Goal: Find specific page/section: Find specific page/section

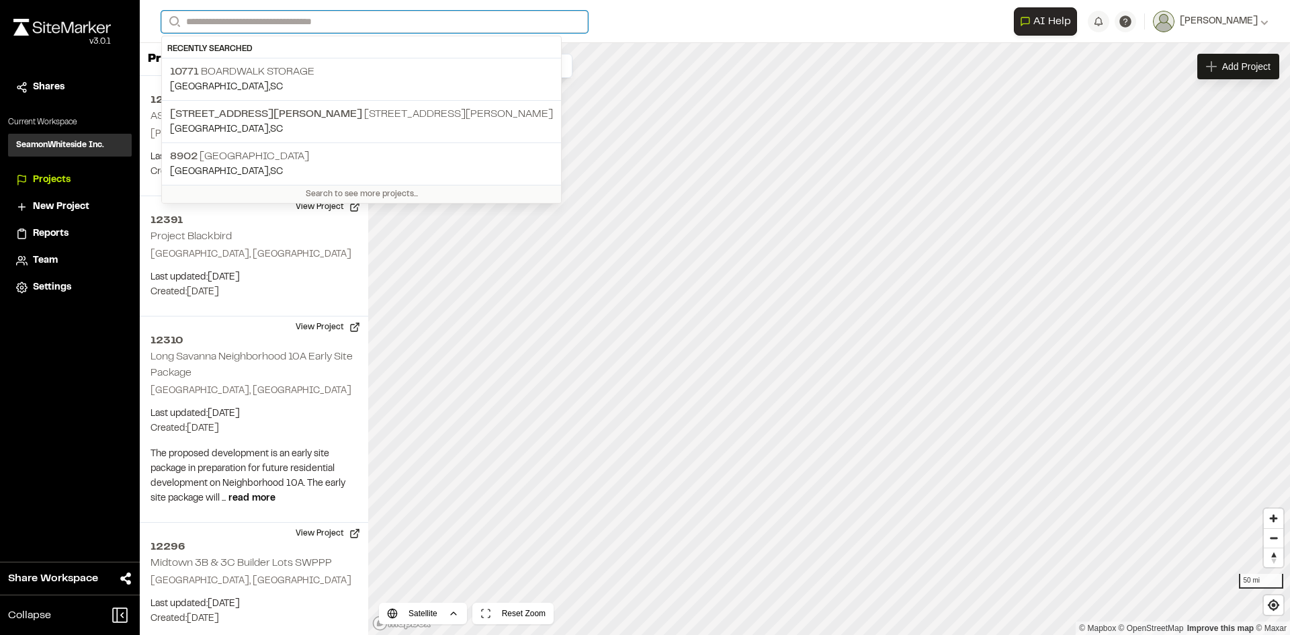
click at [212, 26] on input "Search" at bounding box center [374, 22] width 427 height 22
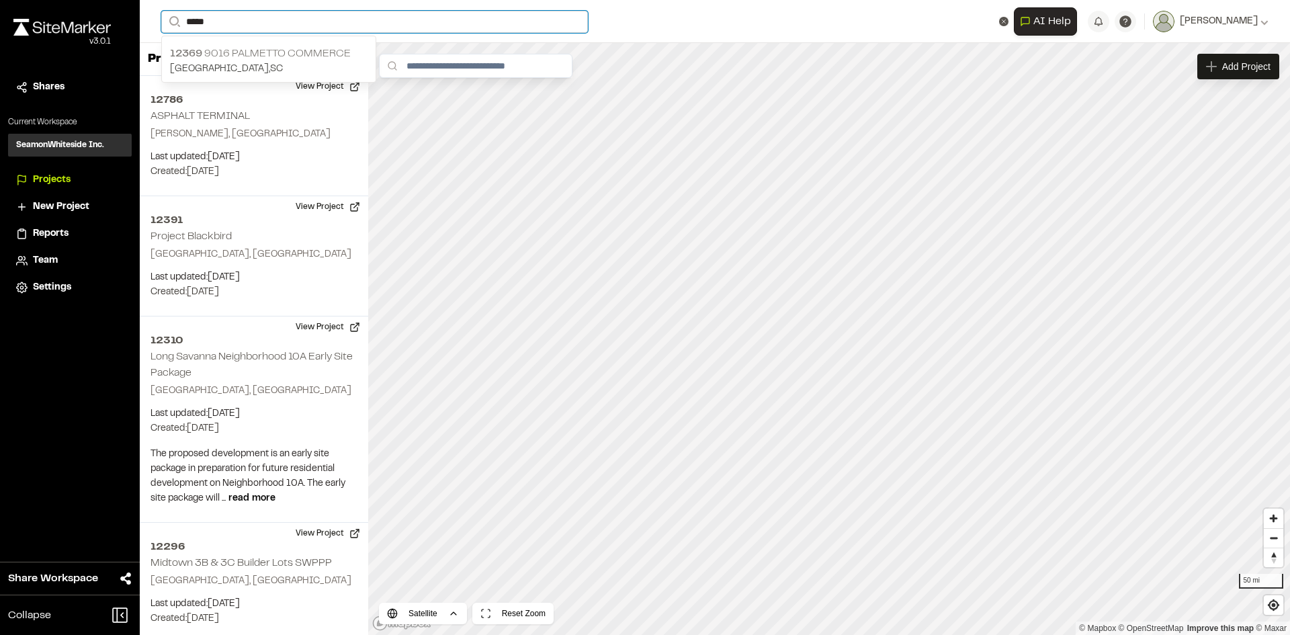
type input "*****"
click at [235, 52] on p "12369 9016 Palmetto Commerce" at bounding box center [269, 54] width 198 height 16
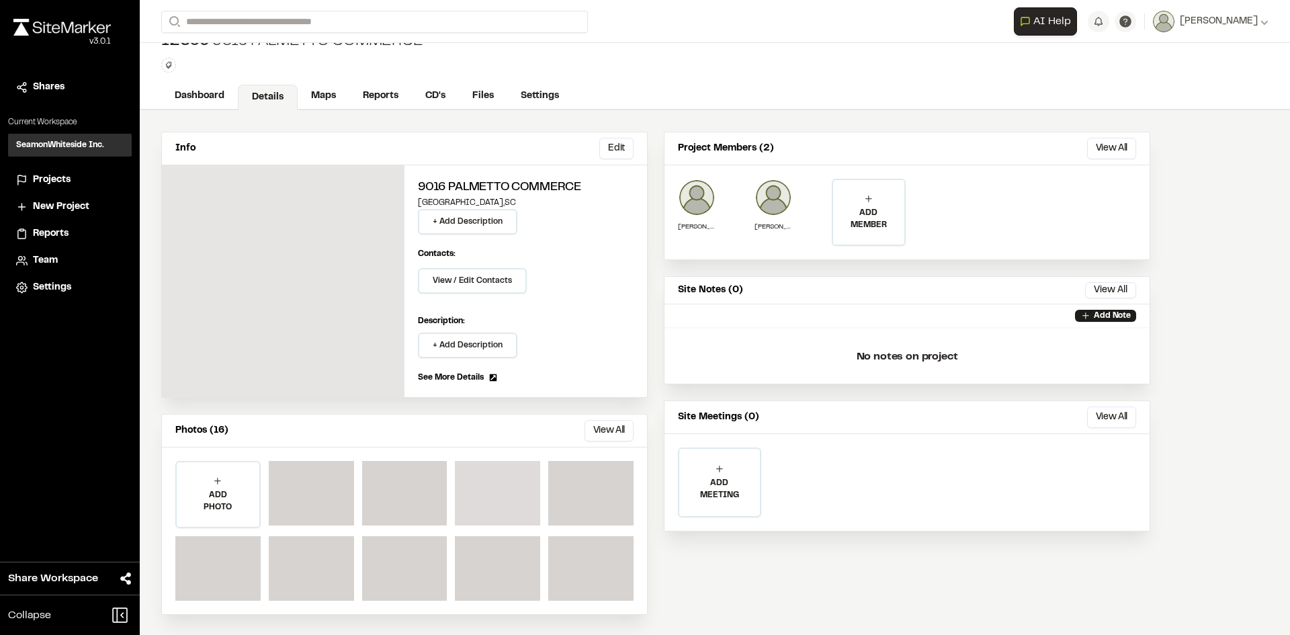
scroll to position [24, 0]
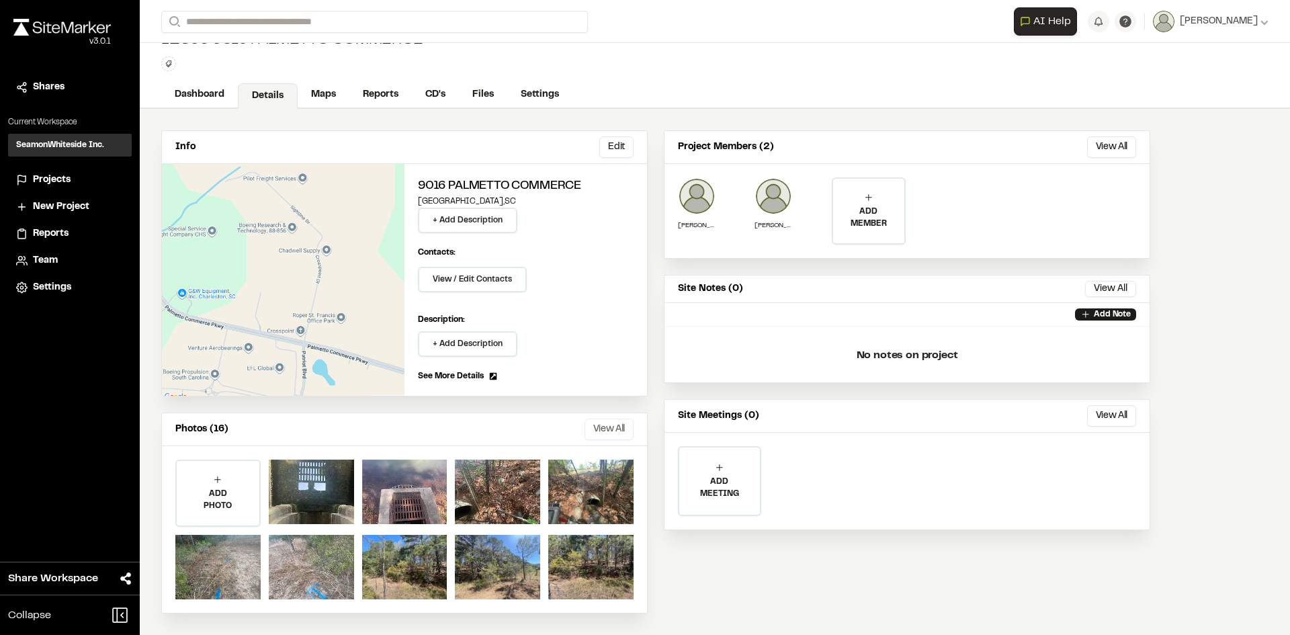
click at [610, 426] on button "View All" at bounding box center [608, 429] width 49 height 21
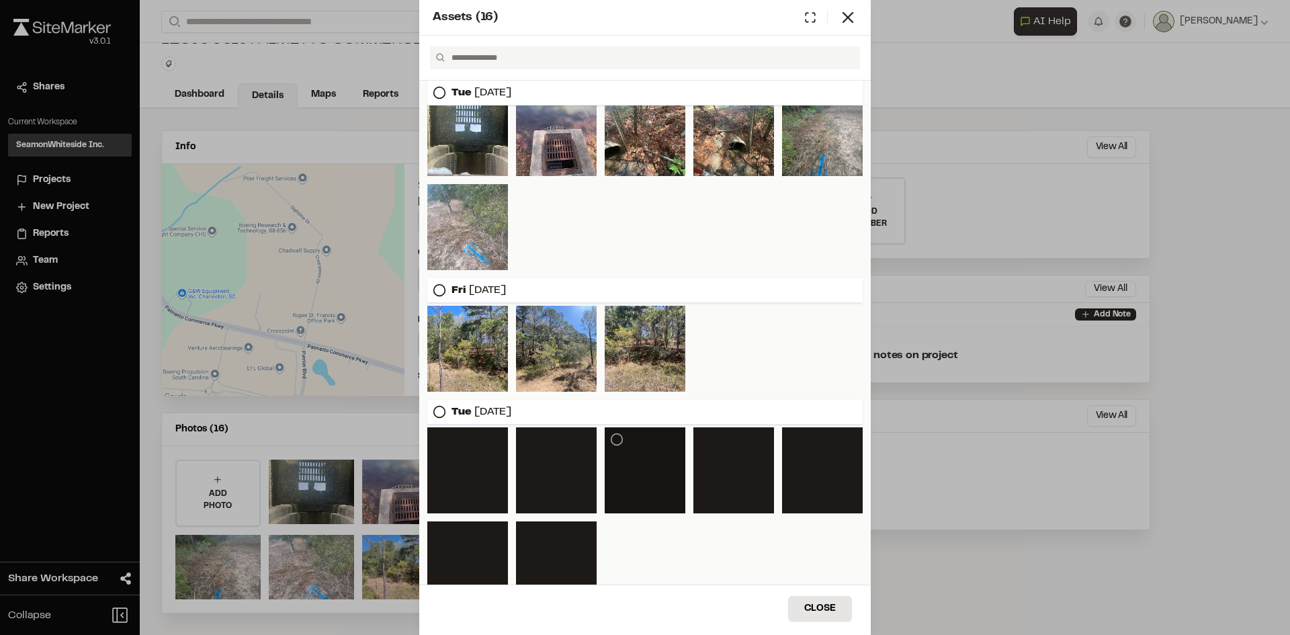
scroll to position [0, 0]
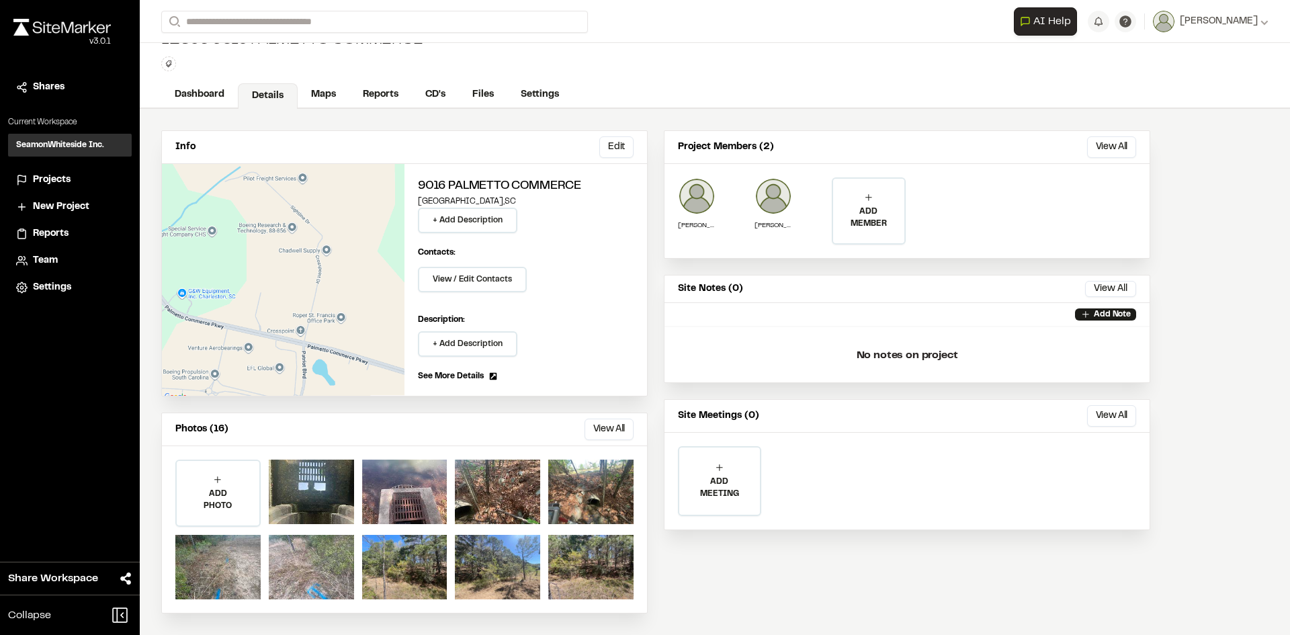
click at [386, 95] on div "Assets ( 16 ) [DATE] [DATE] [DATE] Close Select Download Zoom to Pin Unselect D…" at bounding box center [645, 328] width 1290 height 635
click at [217, 92] on link "Dashboard" at bounding box center [200, 96] width 78 height 26
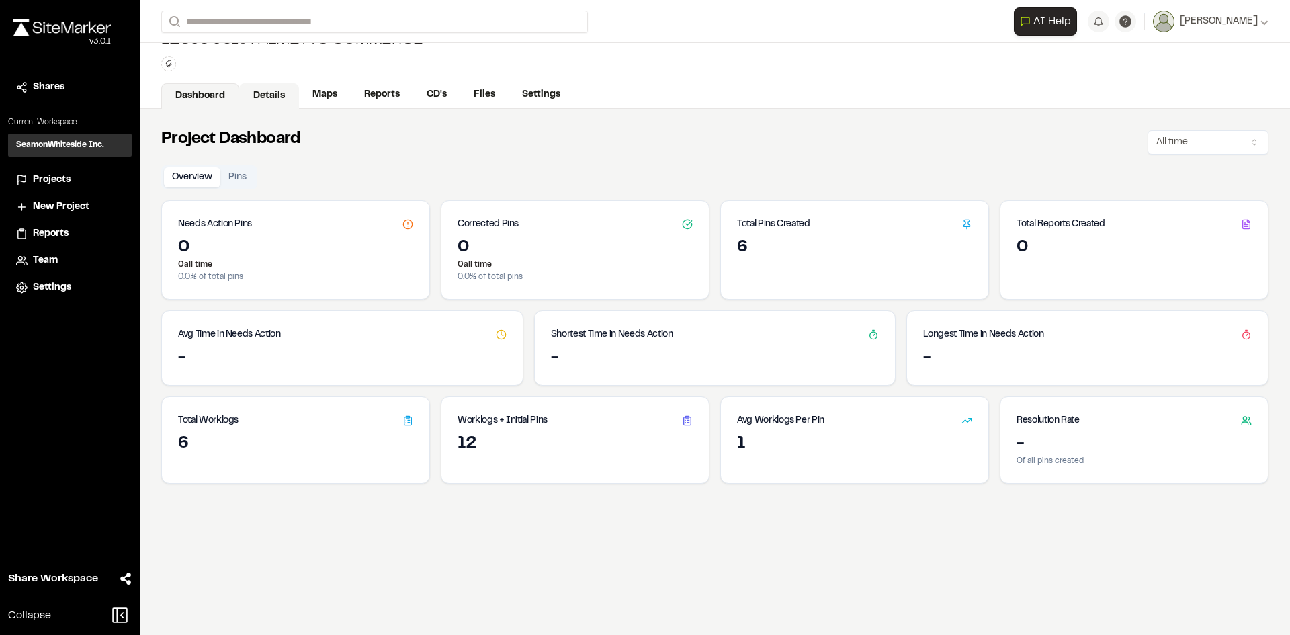
click at [278, 95] on link "Details" at bounding box center [269, 96] width 60 height 26
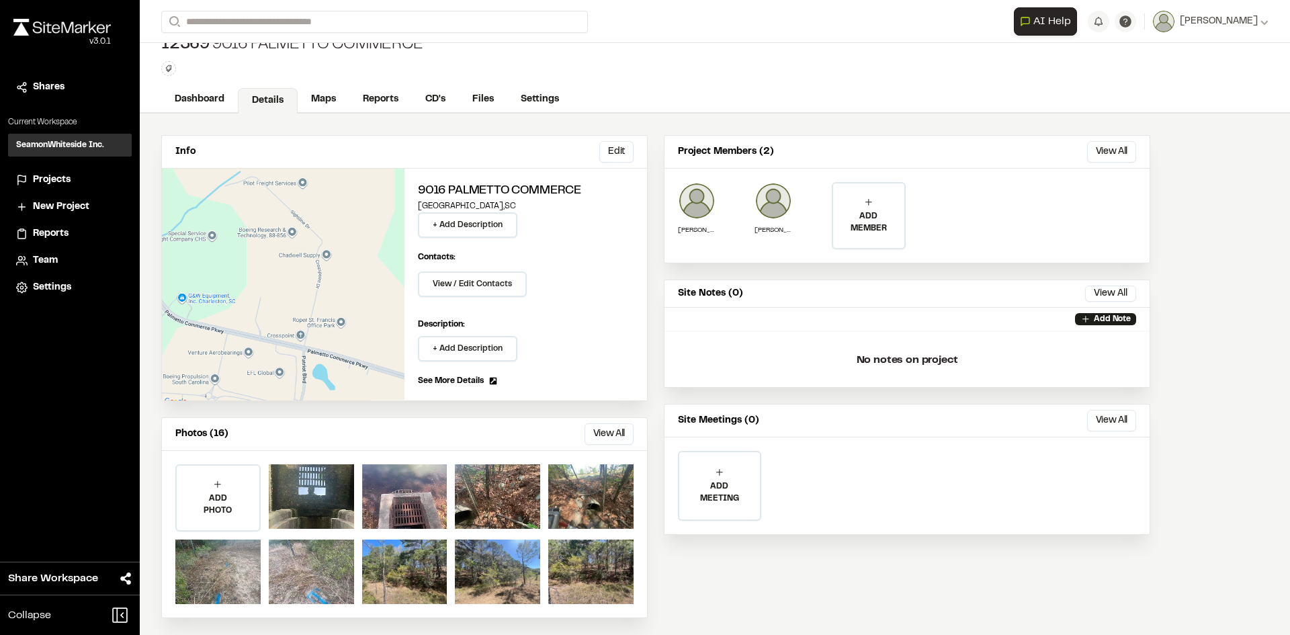
scroll to position [24, 0]
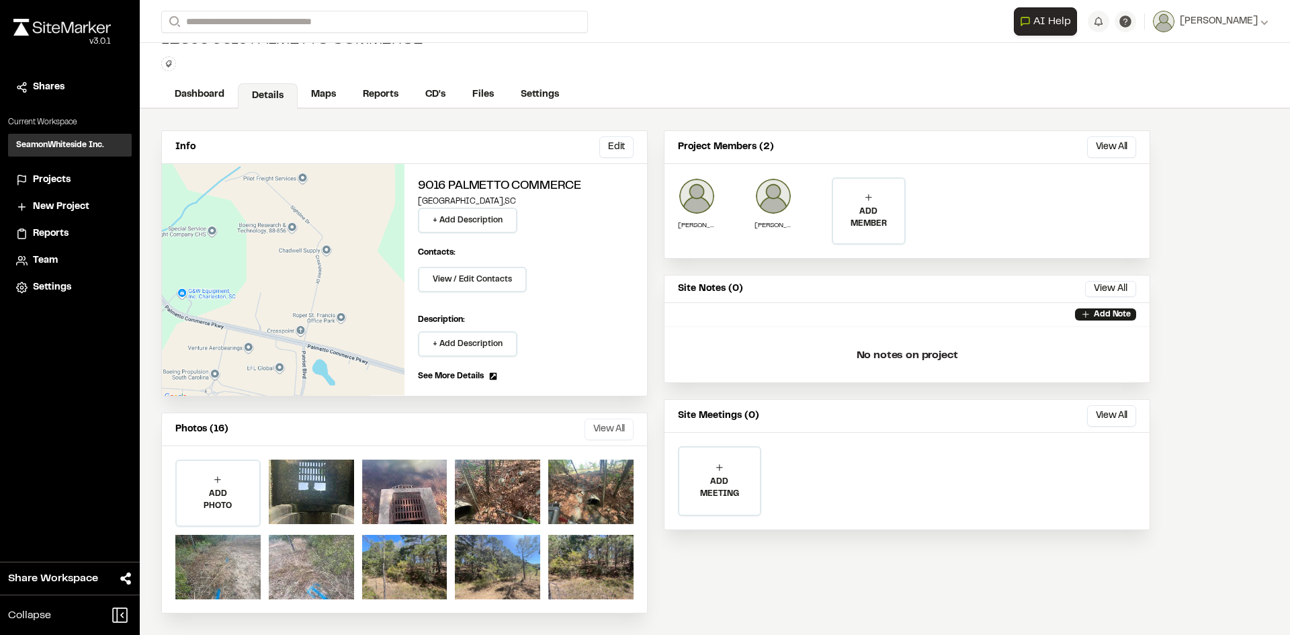
click at [603, 426] on button "View All" at bounding box center [608, 429] width 49 height 21
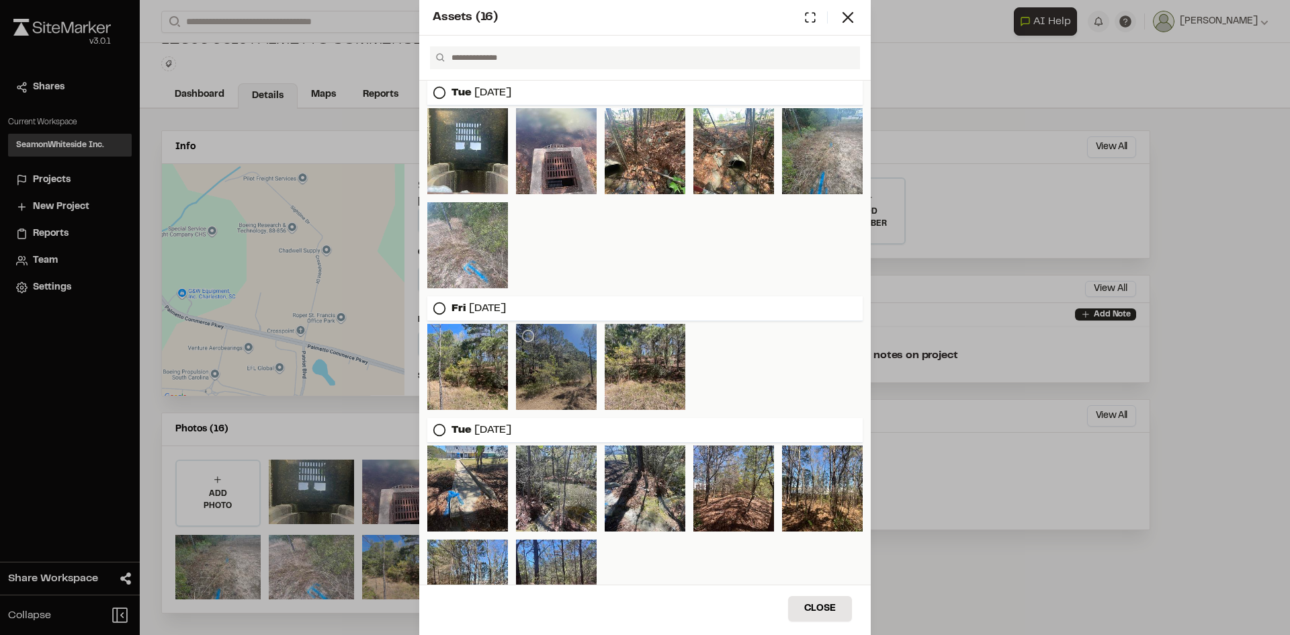
scroll to position [0, 0]
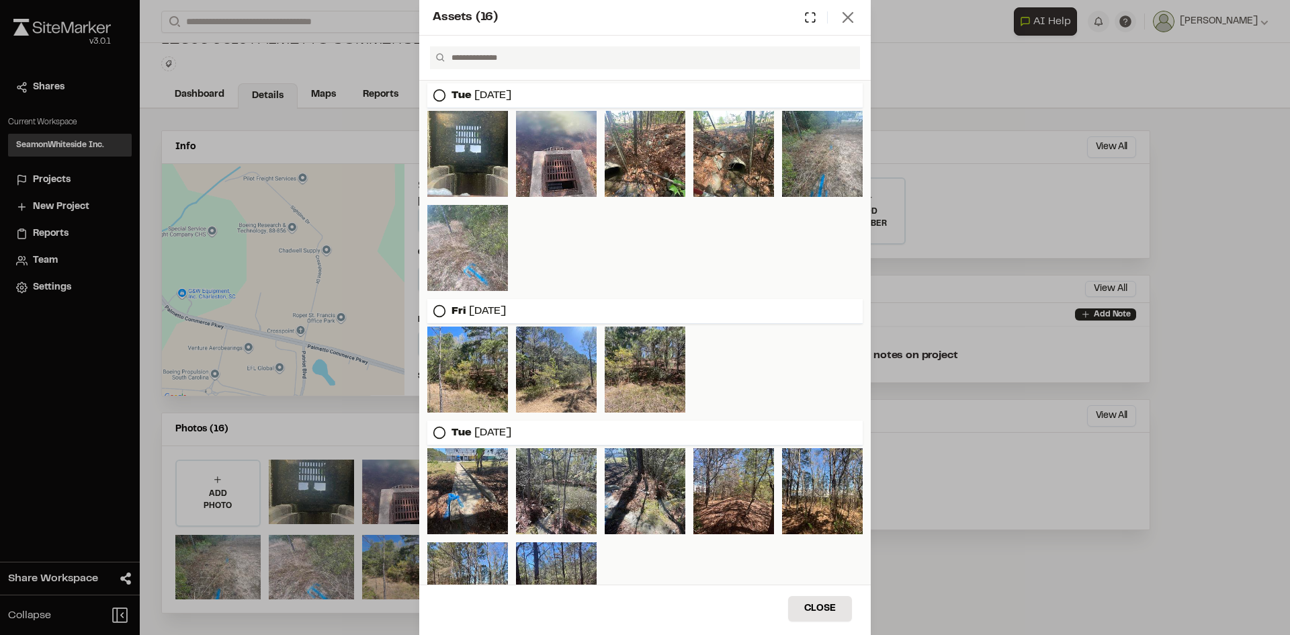
click at [852, 15] on icon at bounding box center [847, 17] width 19 height 19
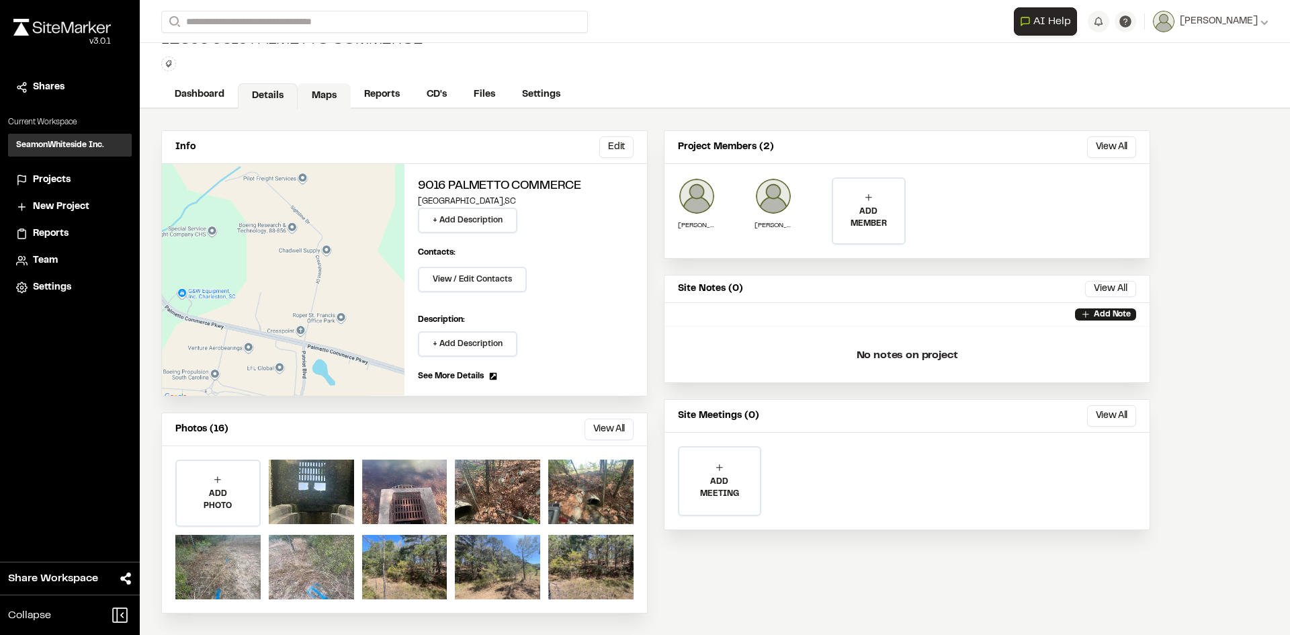
click at [311, 95] on link "Maps" at bounding box center [324, 96] width 53 height 26
